Goal: Task Accomplishment & Management: Complete application form

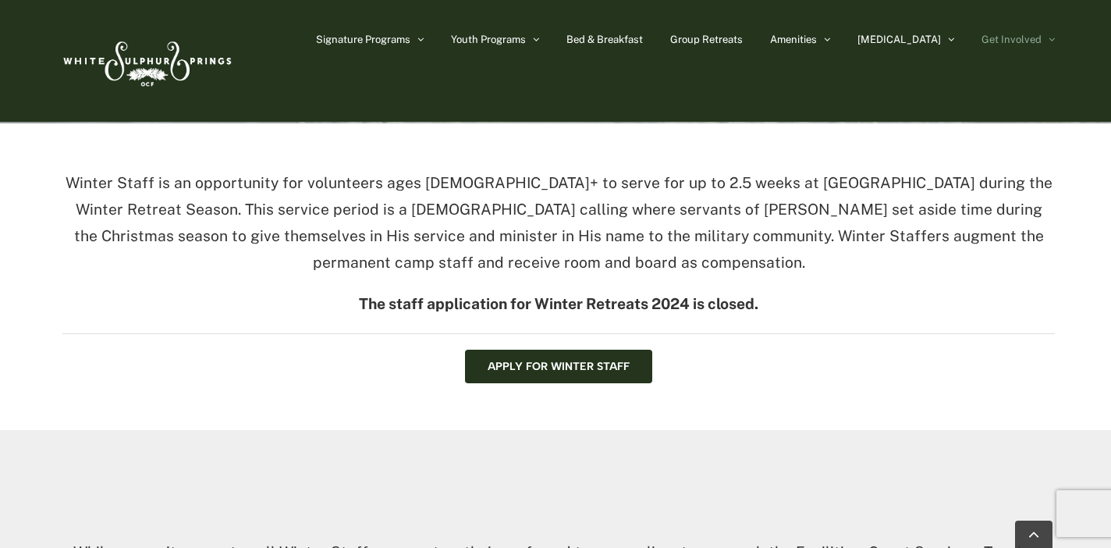
scroll to position [445, 0]
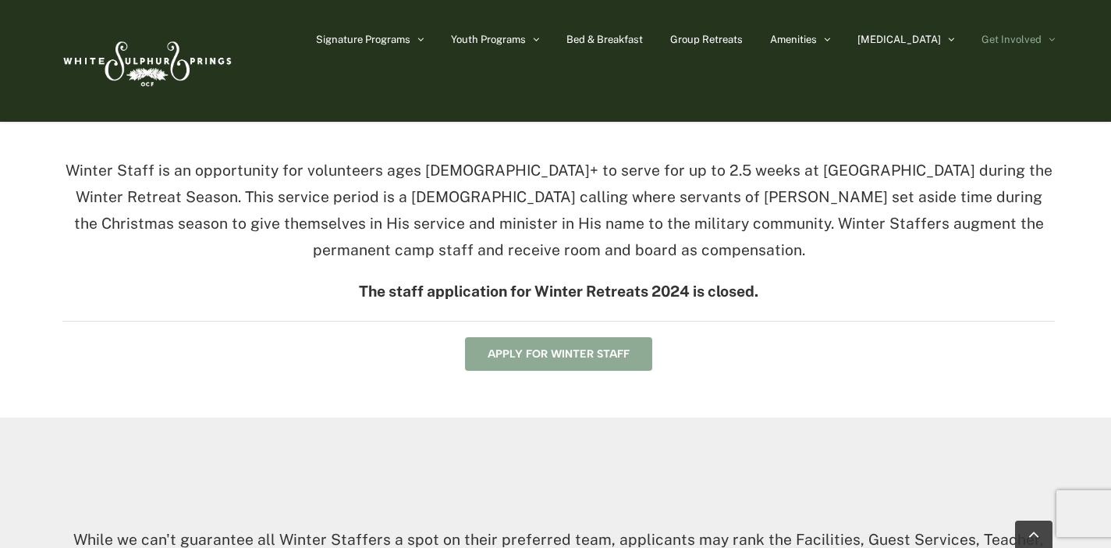
click at [628, 347] on span "Apply for Winter Staff" at bounding box center [559, 353] width 142 height 13
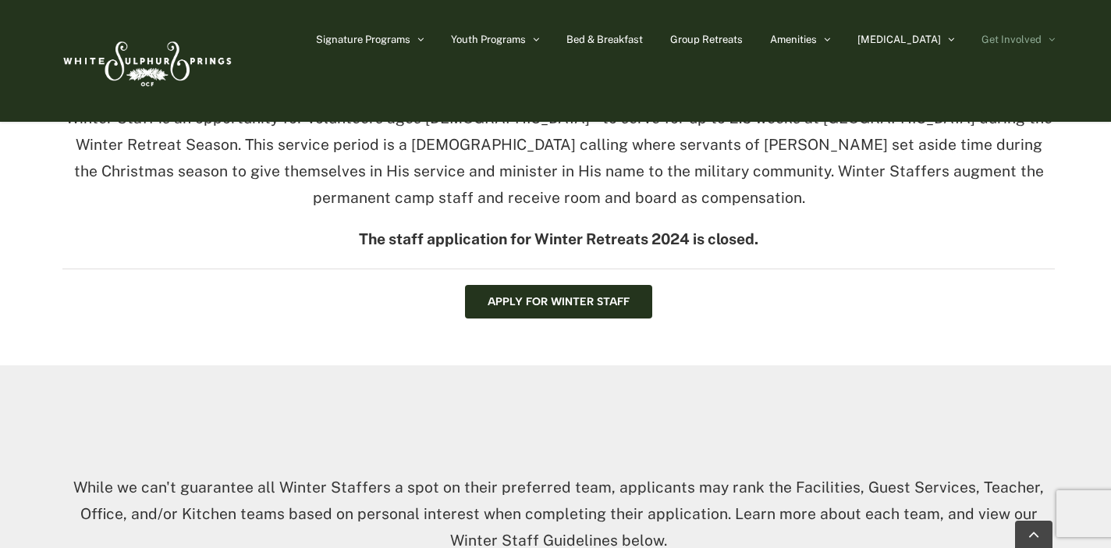
scroll to position [496, 0]
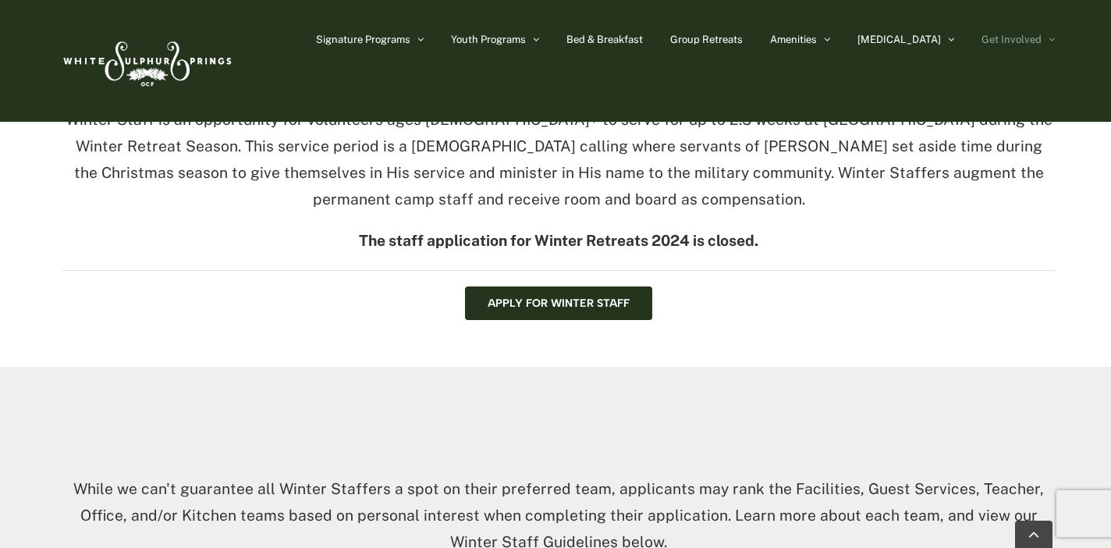
click at [597, 321] on div "Winter Staff is an opportunity for volunteers ages 18+ to serve for up to 2.5 w…" at bounding box center [555, 213] width 1111 height 307
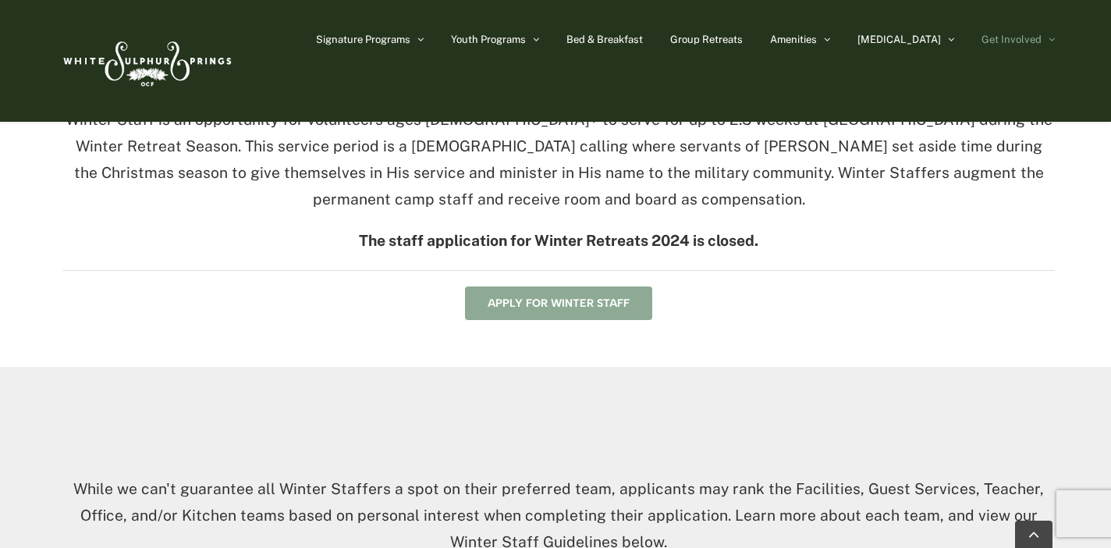
click at [590, 300] on span "Apply for Winter Staff" at bounding box center [559, 302] width 142 height 13
click at [585, 286] on link "Apply for Winter Staff" at bounding box center [558, 303] width 187 height 34
click at [586, 286] on link "Apply for Winter Staff" at bounding box center [558, 303] width 187 height 34
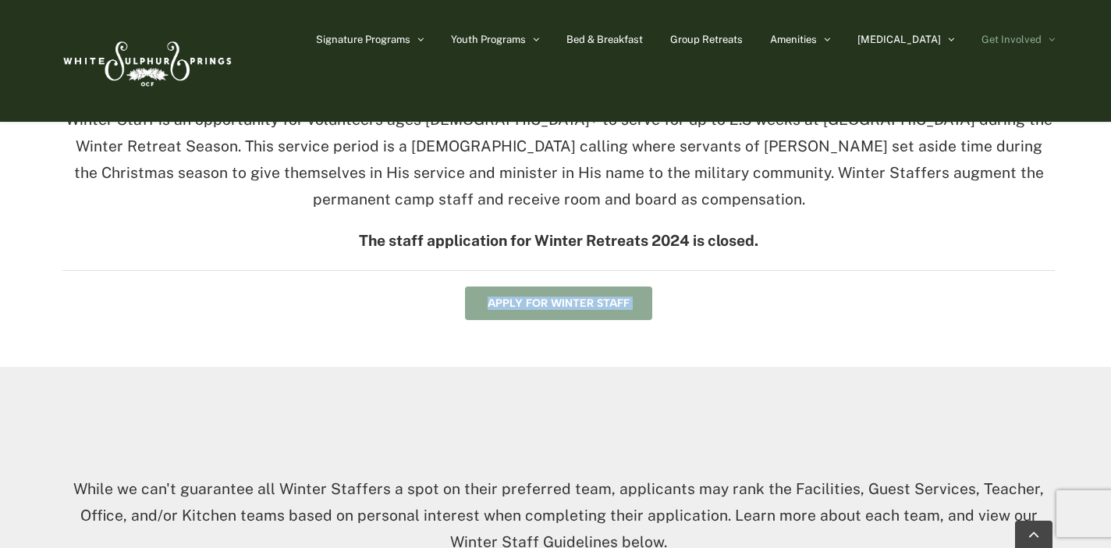
click at [586, 286] on link "Apply for Winter Staff" at bounding box center [558, 303] width 187 height 34
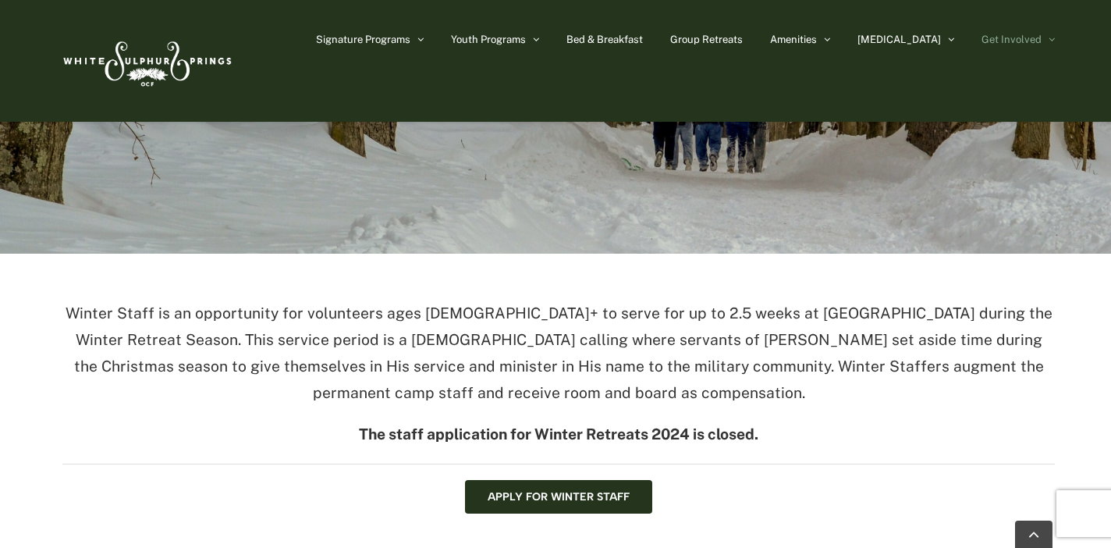
scroll to position [303, 0]
